Goal: Task Accomplishment & Management: Manage account settings

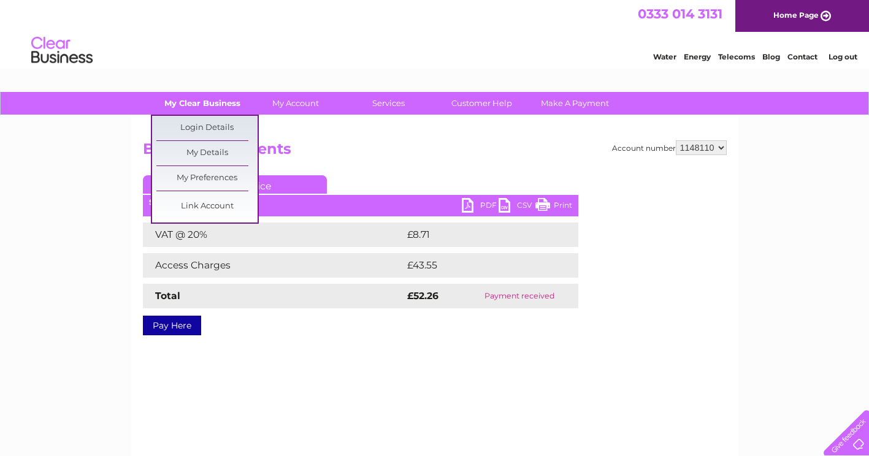
click at [207, 105] on link "My Clear Business" at bounding box center [201, 103] width 101 height 23
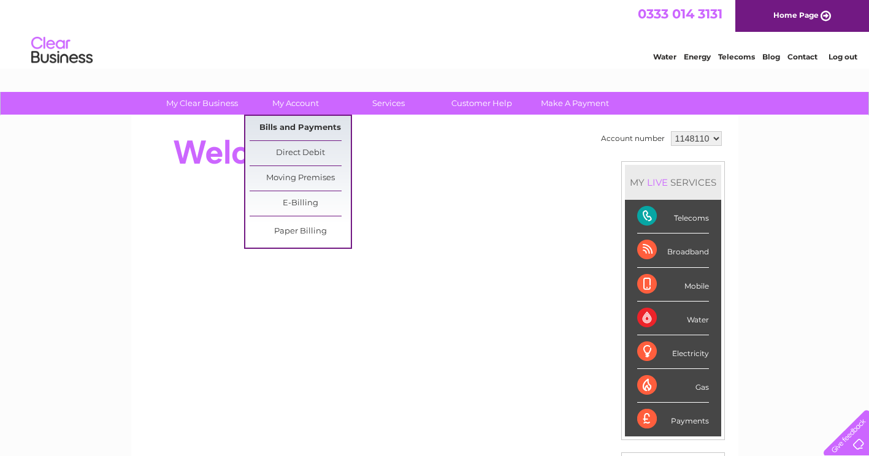
click at [299, 126] on link "Bills and Payments" at bounding box center [299, 128] width 101 height 25
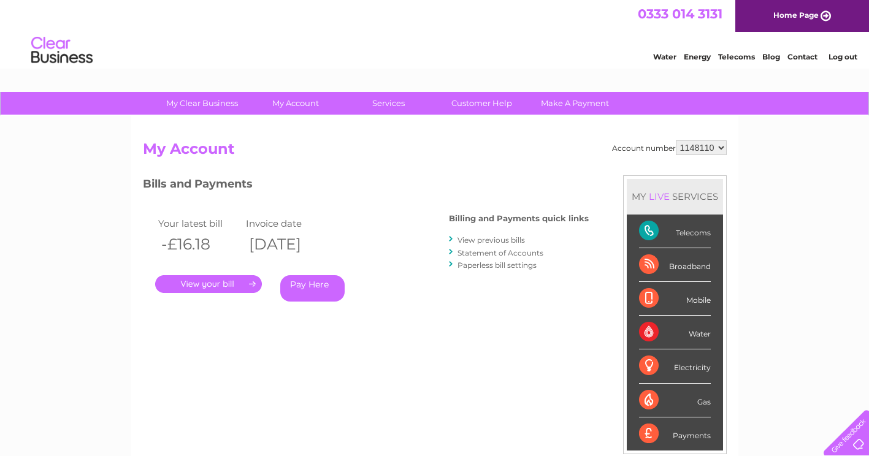
click at [219, 282] on link "." at bounding box center [208, 284] width 107 height 18
